Goal: Use online tool/utility: Utilize a website feature to perform a specific function

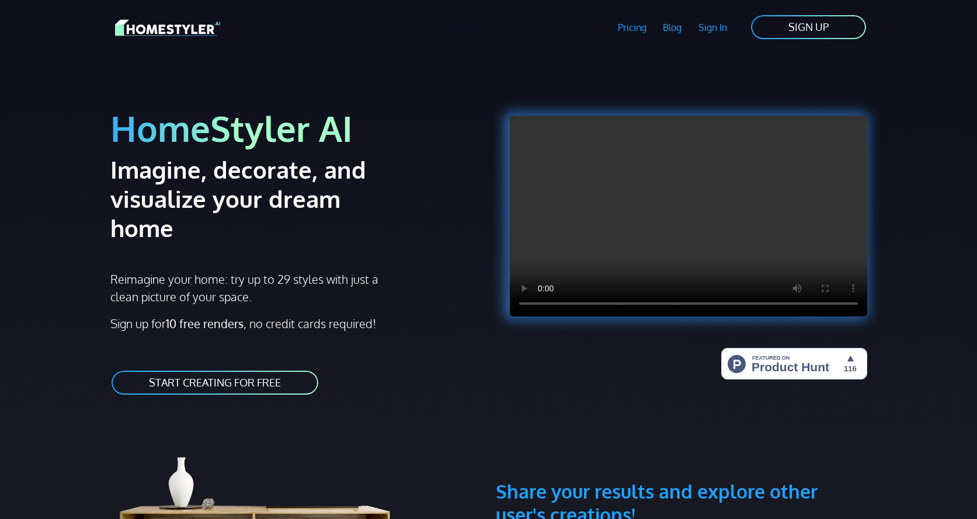
click at [722, 29] on link "Sign In" at bounding box center [713, 27] width 46 height 27
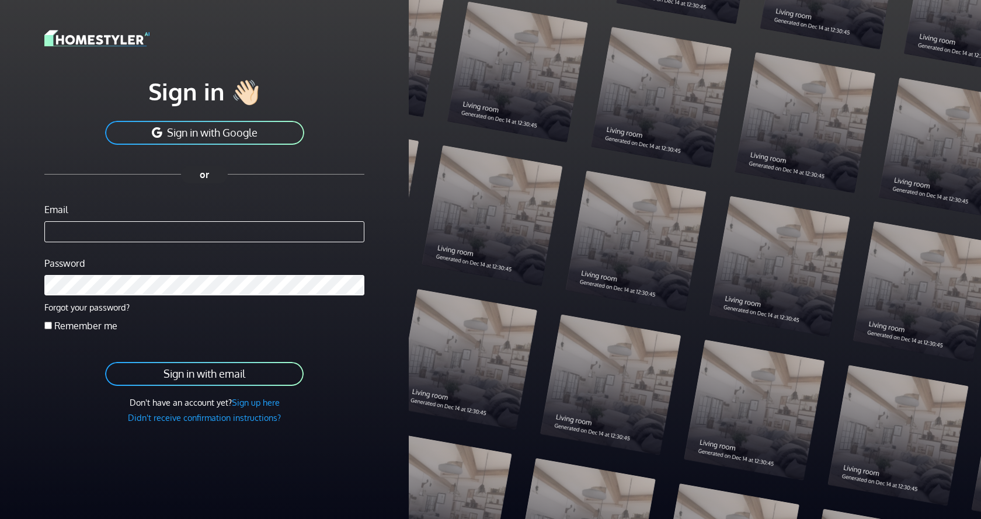
click at [264, 138] on button "Sign in with Google" at bounding box center [204, 133] width 201 height 26
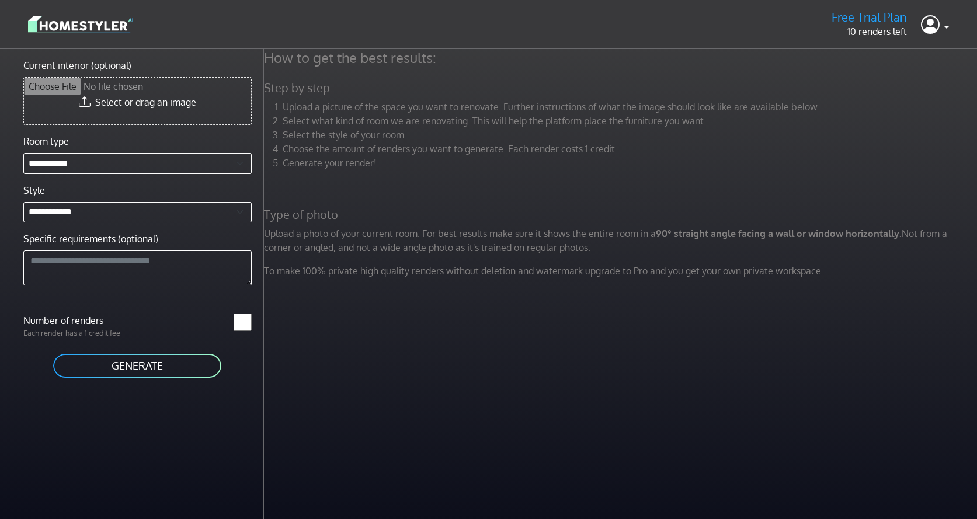
click at [77, 25] on img at bounding box center [80, 24] width 105 height 20
click at [105, 17] on img at bounding box center [80, 24] width 105 height 20
click at [190, 94] on input "Current interior (optional)" at bounding box center [137, 101] width 227 height 47
